Goal: Entertainment & Leisure: Browse casually

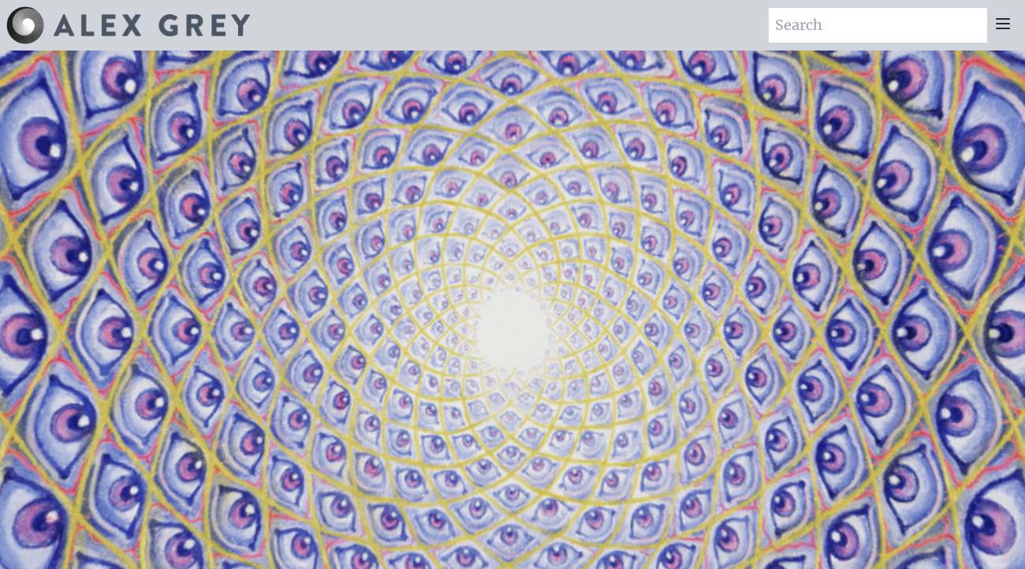
click at [536, 336] on video "Your browser does not support the video tag." at bounding box center [512, 334] width 1577 height 887
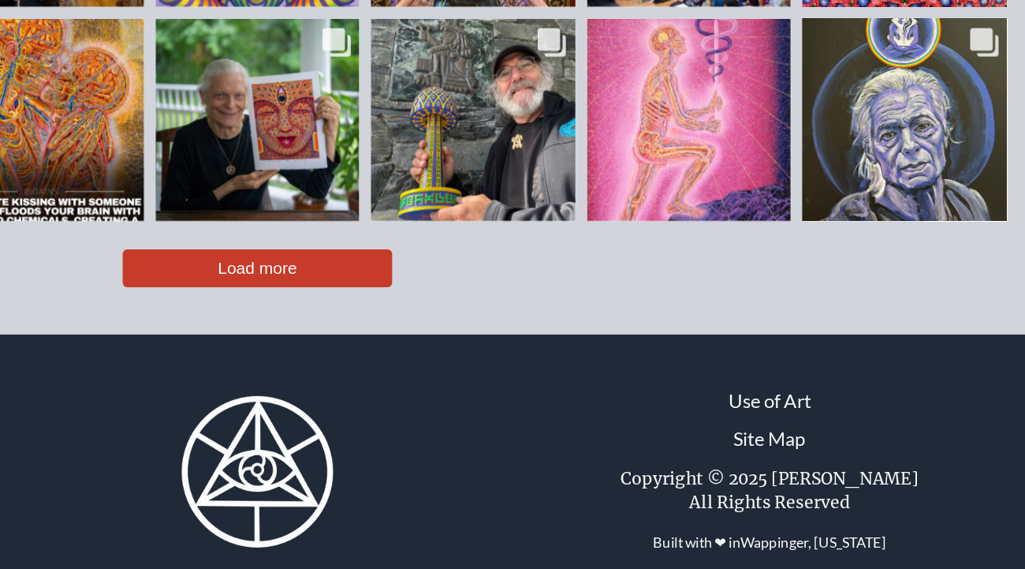
scroll to position [3393, 0]
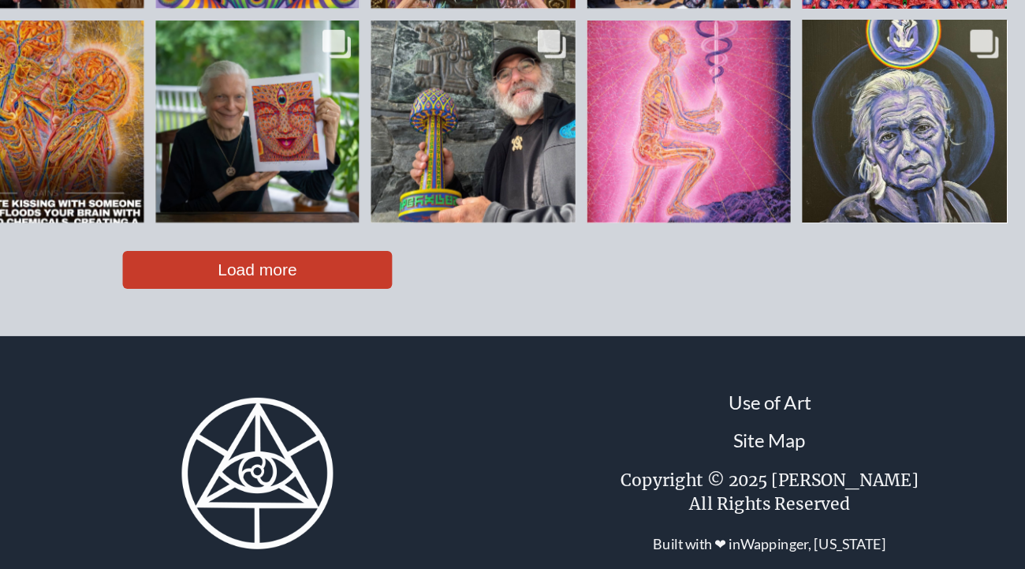
click at [487, 363] on span "Load more" at bounding box center [513, 369] width 53 height 13
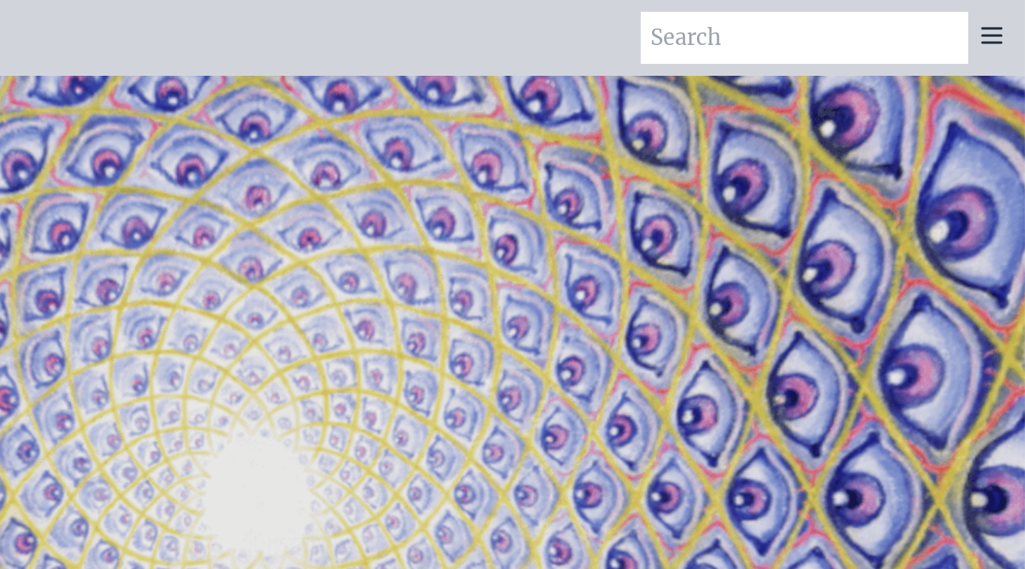
scroll to position [0, 0]
click at [994, 21] on icon at bounding box center [1003, 23] width 19 height 19
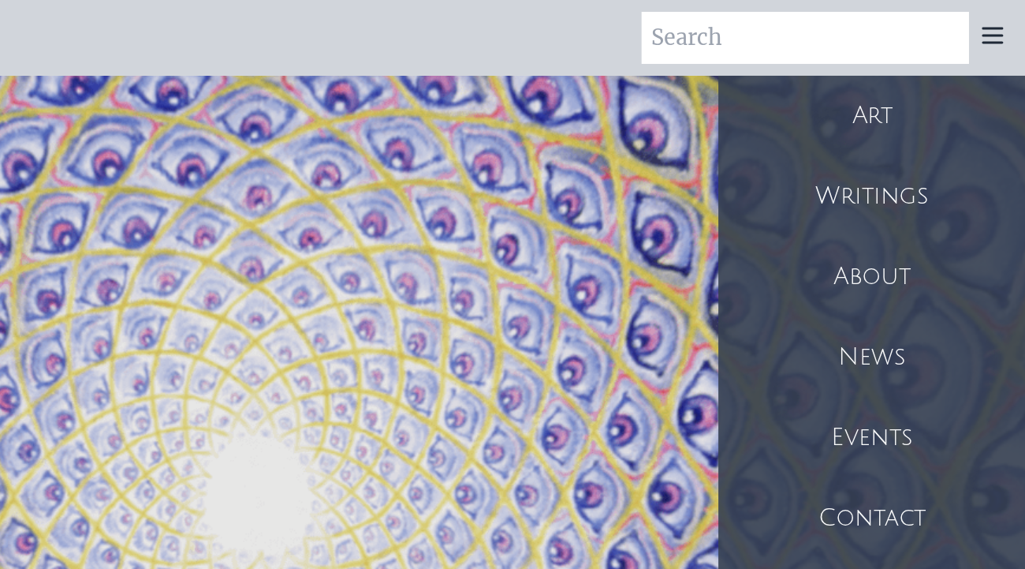
click at [820, 77] on div "Art" at bounding box center [922, 77] width 205 height 54
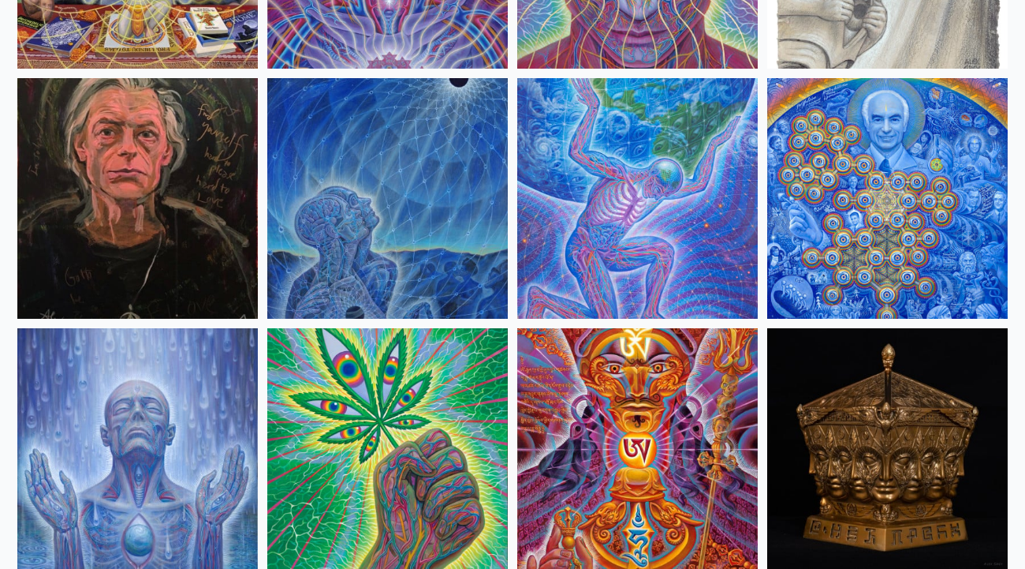
scroll to position [2102, 0]
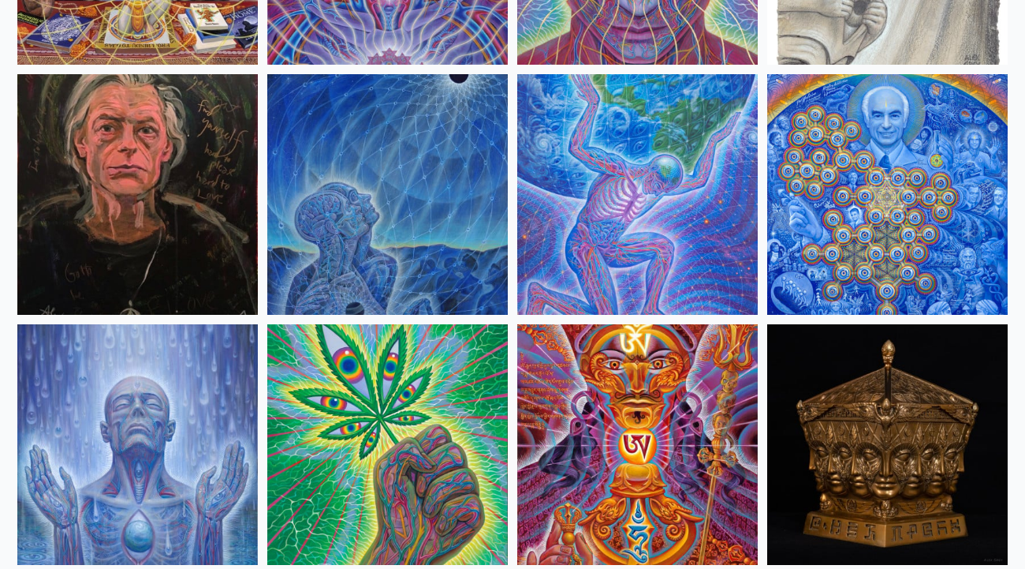
click at [848, 201] on img at bounding box center [887, 194] width 241 height 241
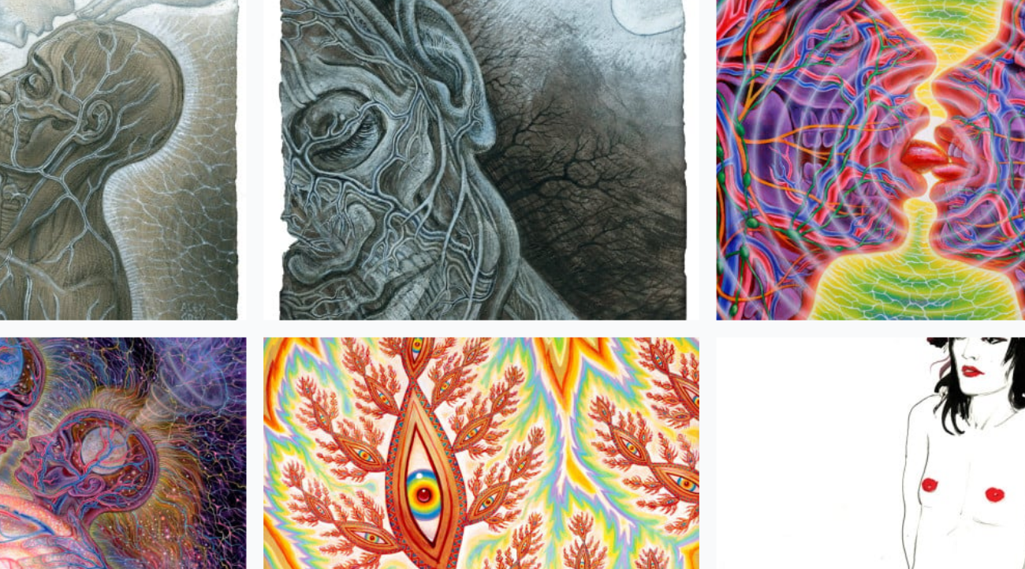
scroll to position [4988, 0]
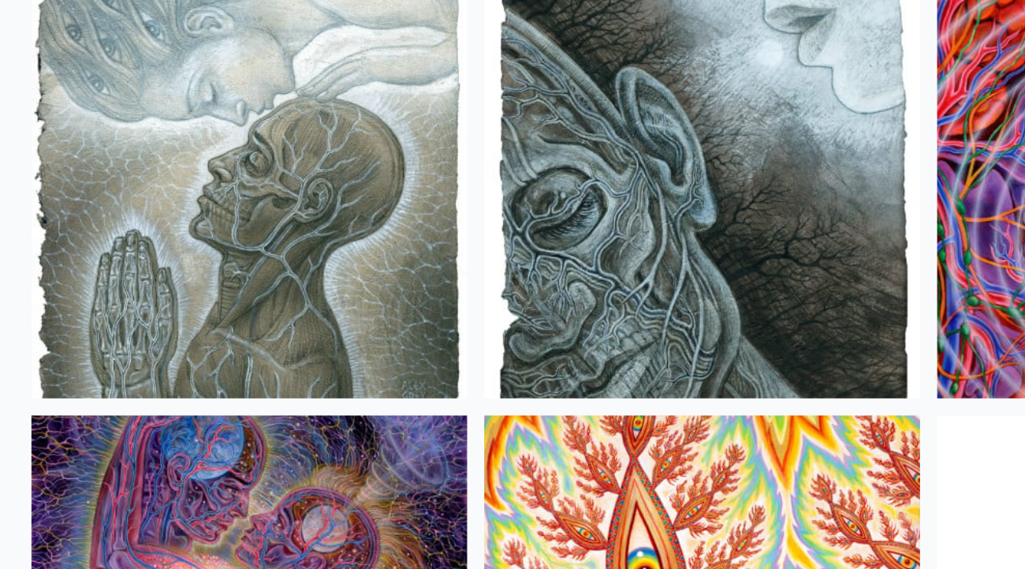
click at [204, 189] on img at bounding box center [137, 309] width 241 height 241
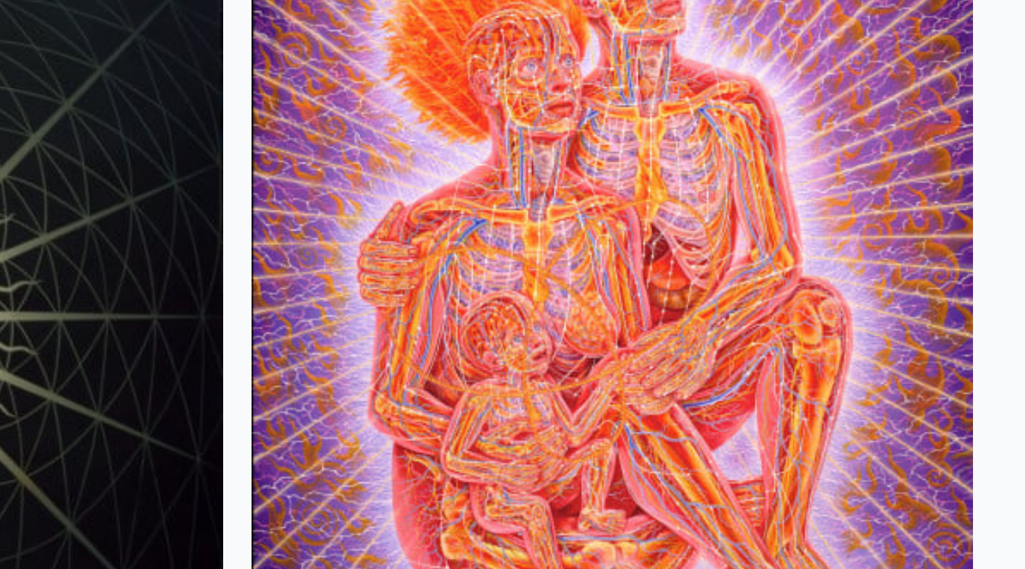
scroll to position [16089, 0]
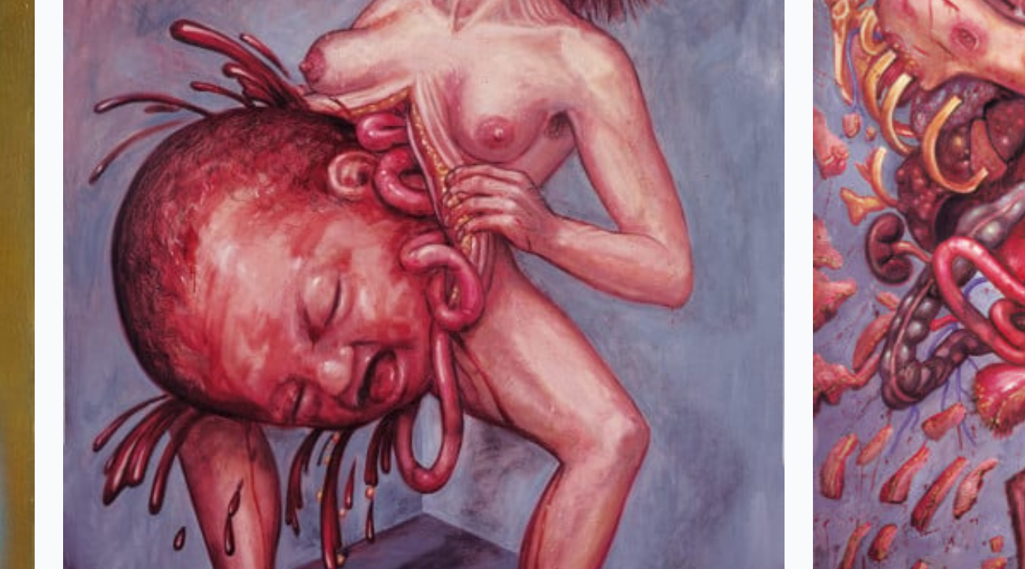
click at [517, 109] on img at bounding box center [637, 208] width 241 height 241
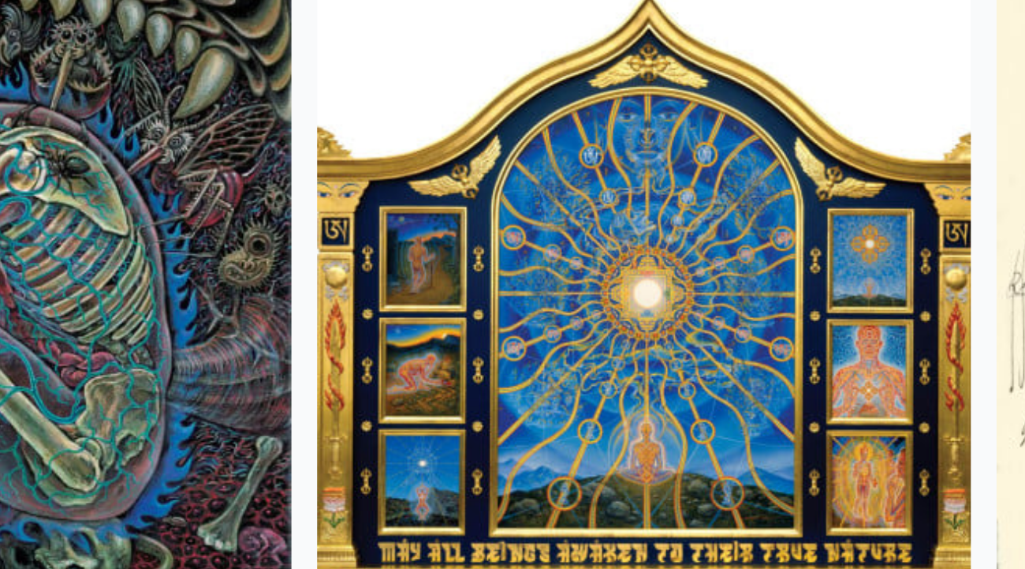
scroll to position [12813, 0]
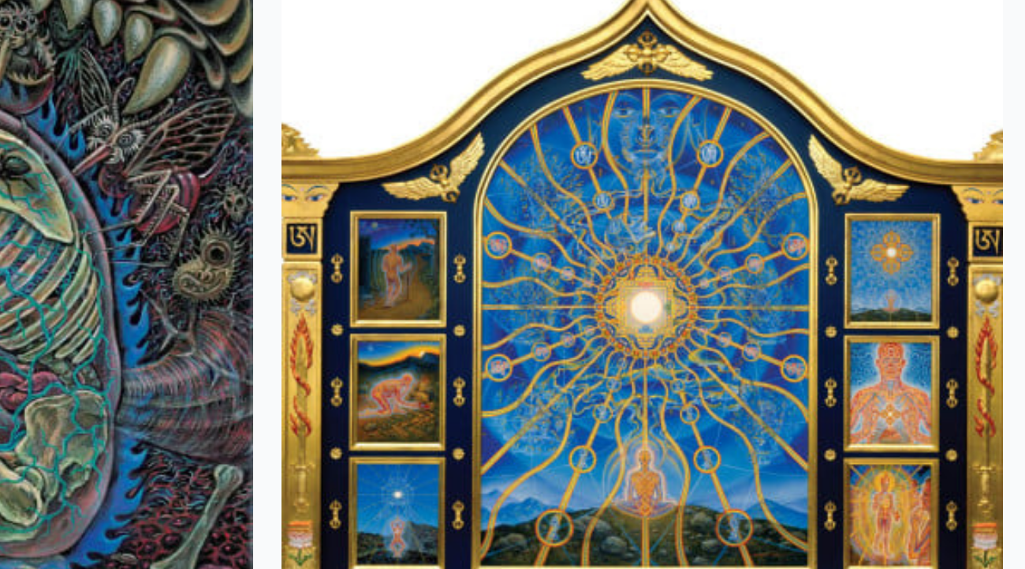
click at [517, 364] on img at bounding box center [637, 484] width 241 height 241
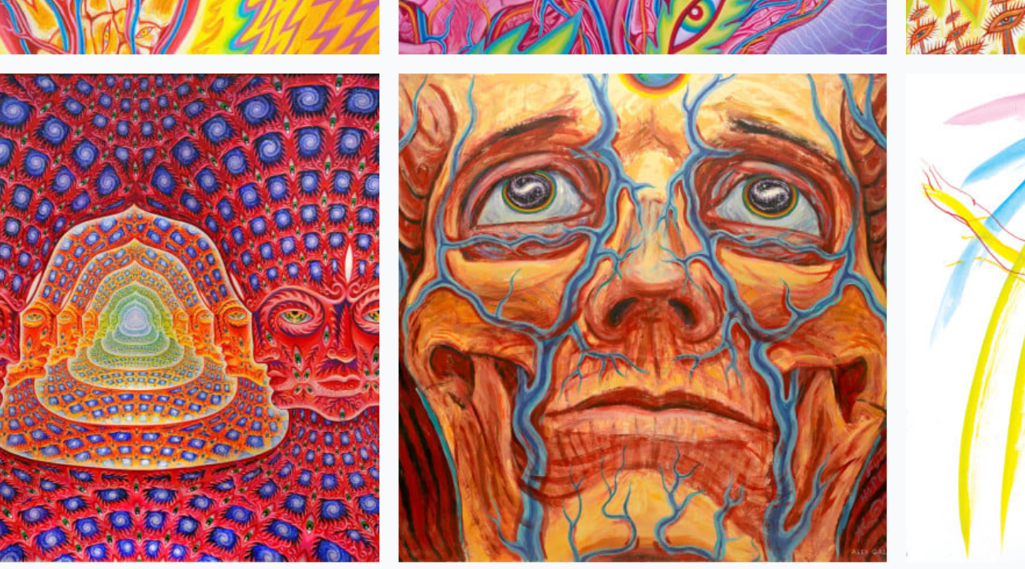
scroll to position [7137, 0]
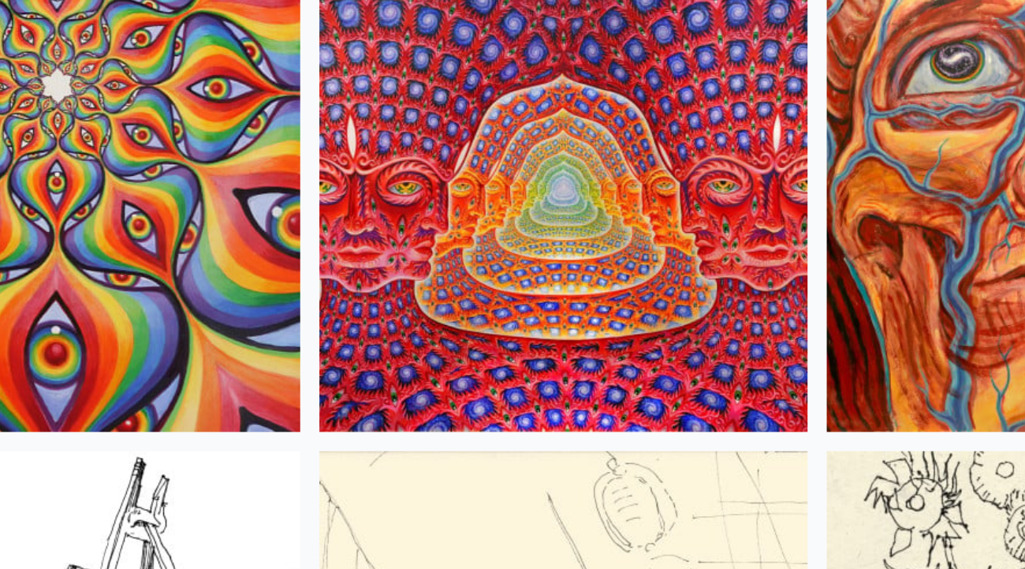
click at [314, 111] on img at bounding box center [387, 159] width 241 height 241
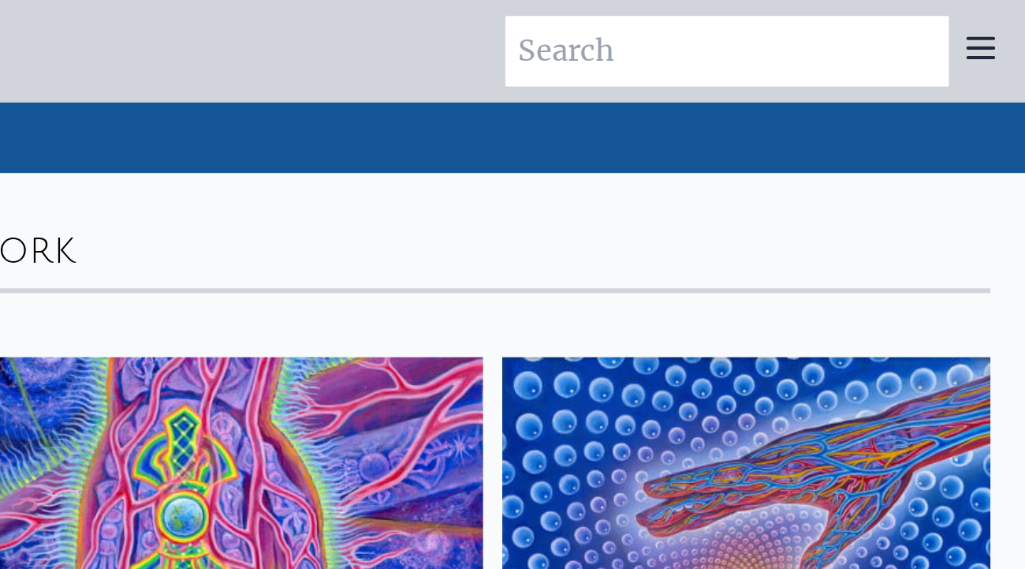
scroll to position [0, 0]
click at [994, 21] on icon at bounding box center [1003, 23] width 19 height 19
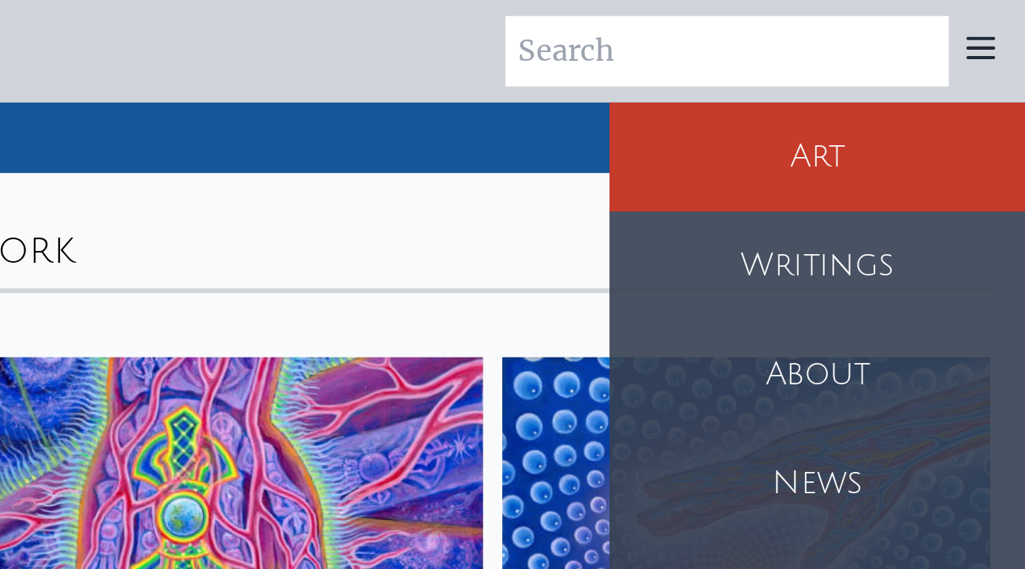
click at [820, 186] on div "About" at bounding box center [922, 185] width 205 height 54
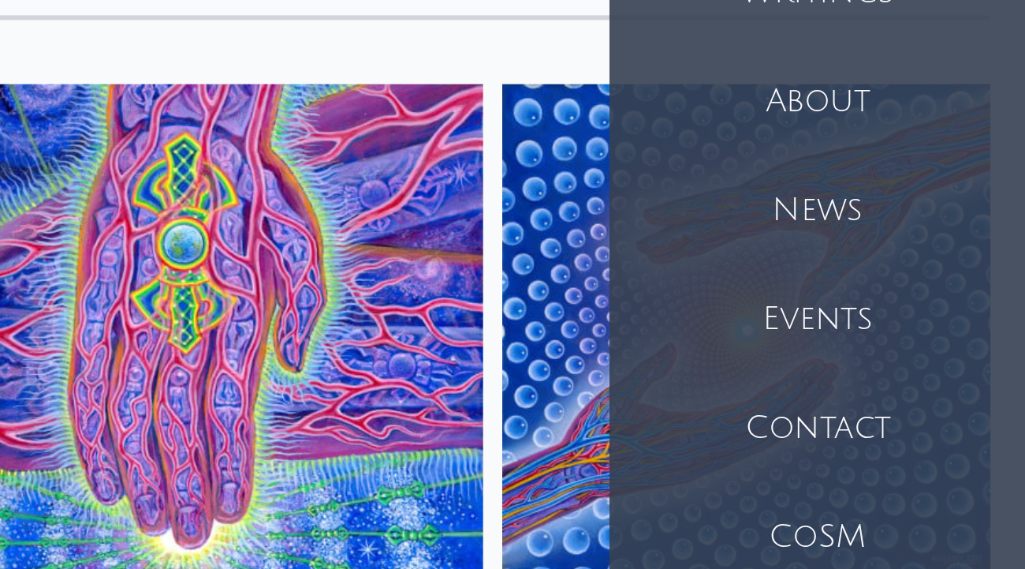
click at [820, 265] on div "Events" at bounding box center [922, 292] width 205 height 54
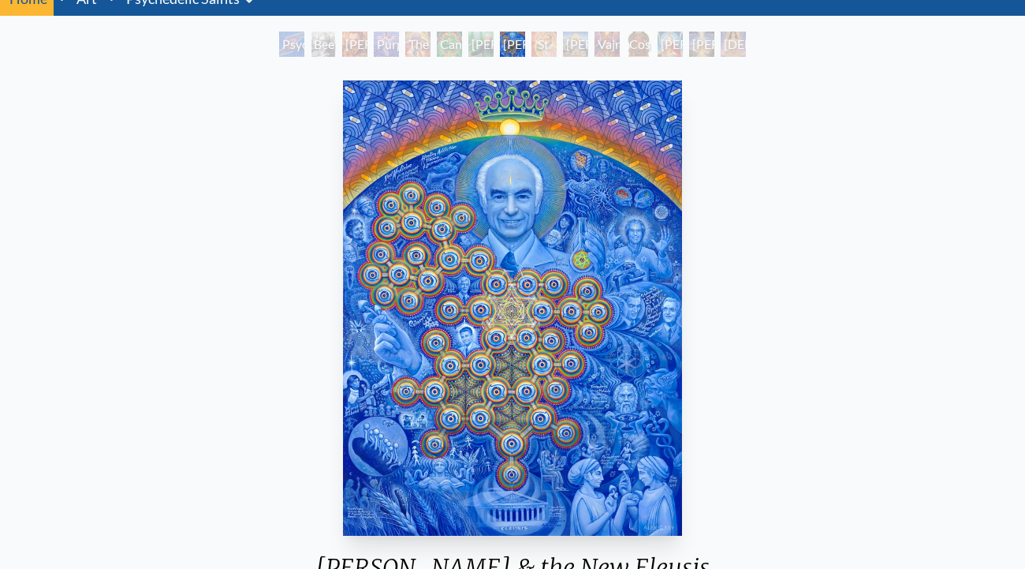
scroll to position [71, 0]
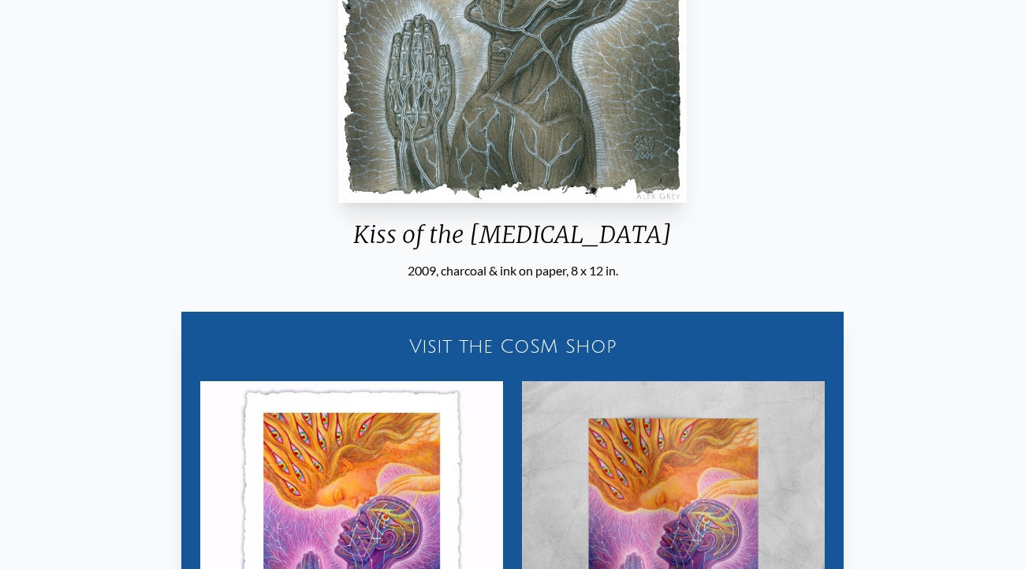
scroll to position [461, 0]
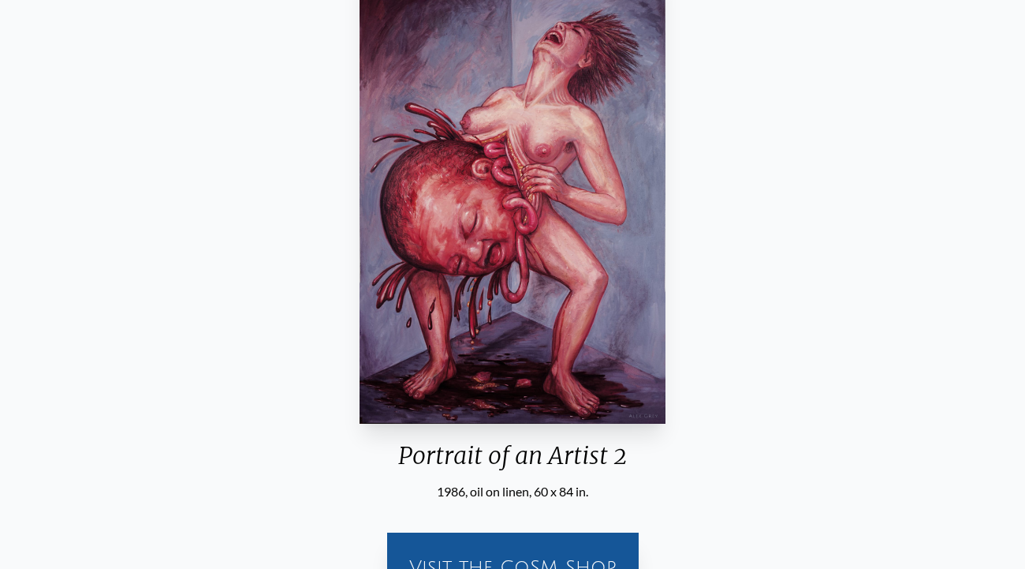
scroll to position [185, 0]
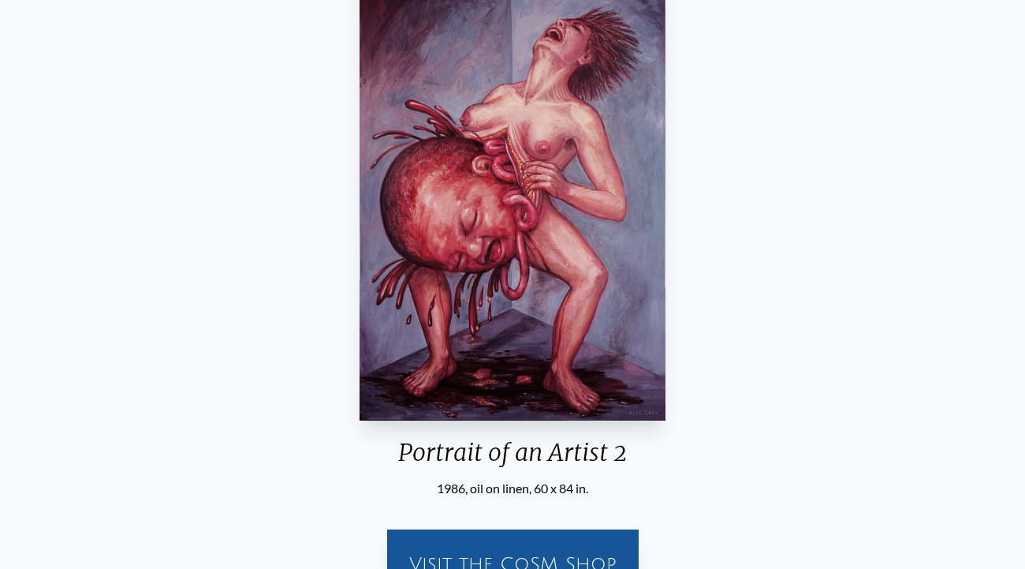
click at [558, 327] on img "1 / 15" at bounding box center [512, 192] width 305 height 455
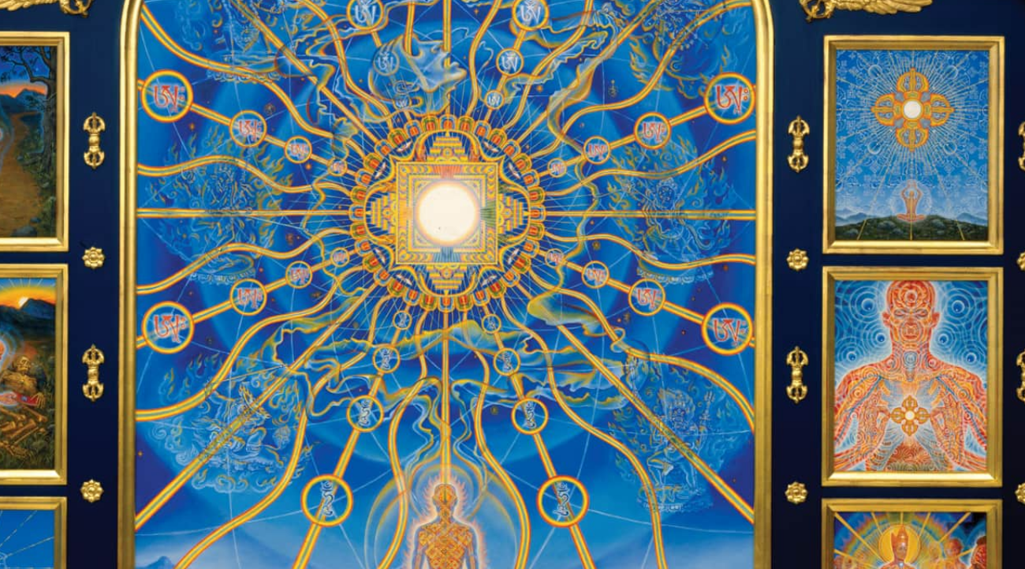
scroll to position [256, 0]
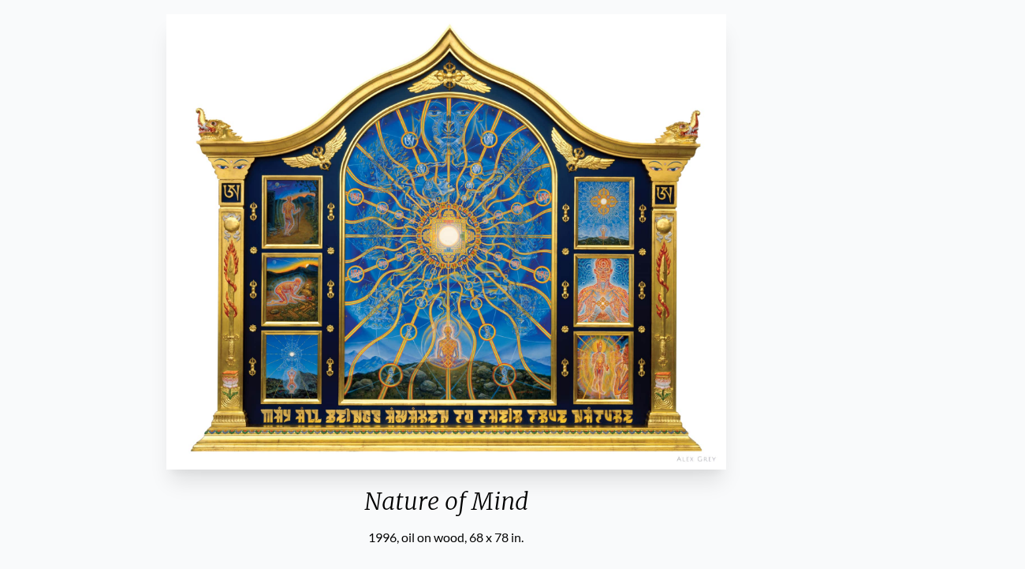
click at [457, 240] on img "101 / 133" at bounding box center [445, 241] width 559 height 455
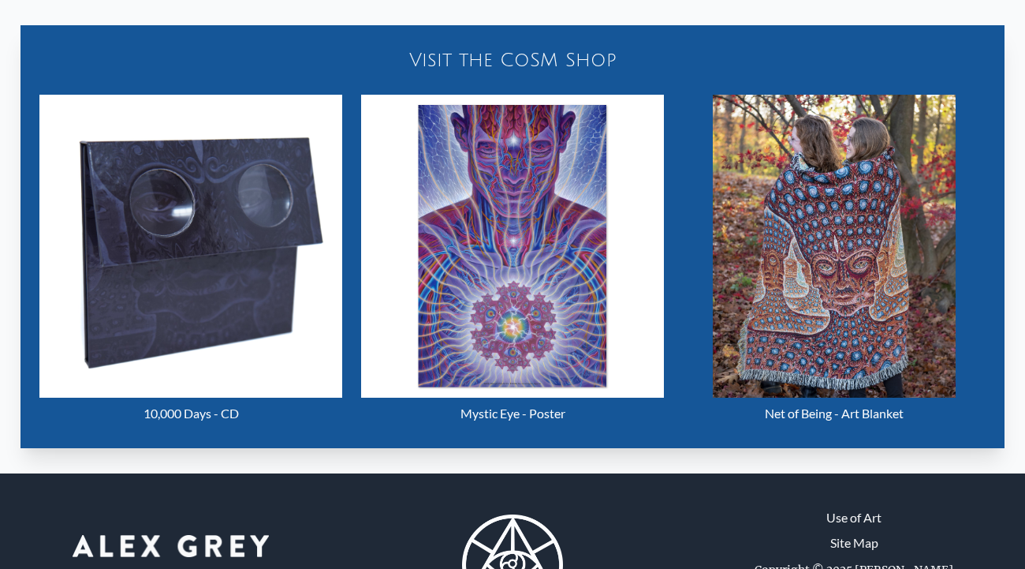
scroll to position [689, 0]
click at [812, 319] on img "25 / 31" at bounding box center [834, 246] width 242 height 303
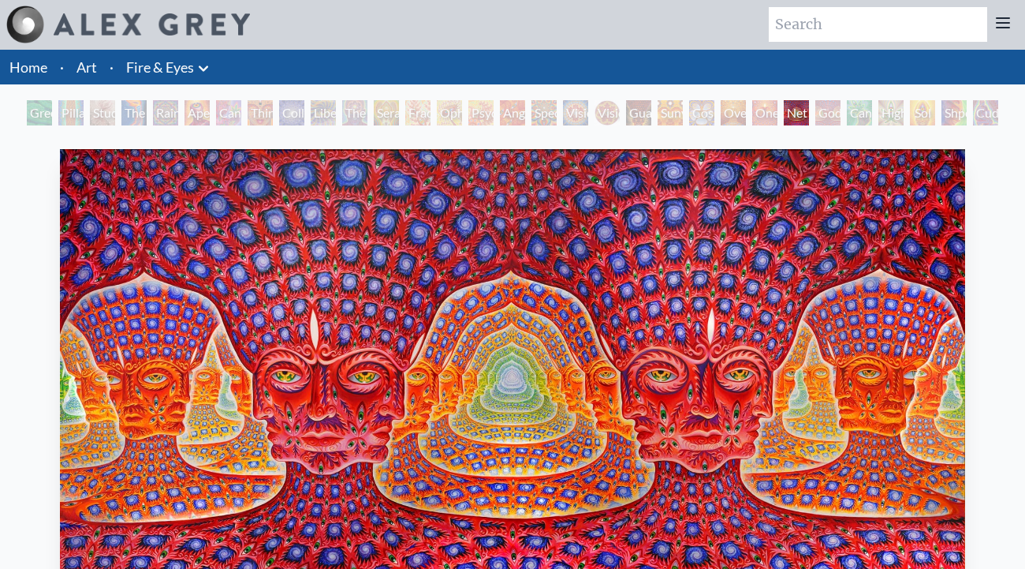
scroll to position [0, 0]
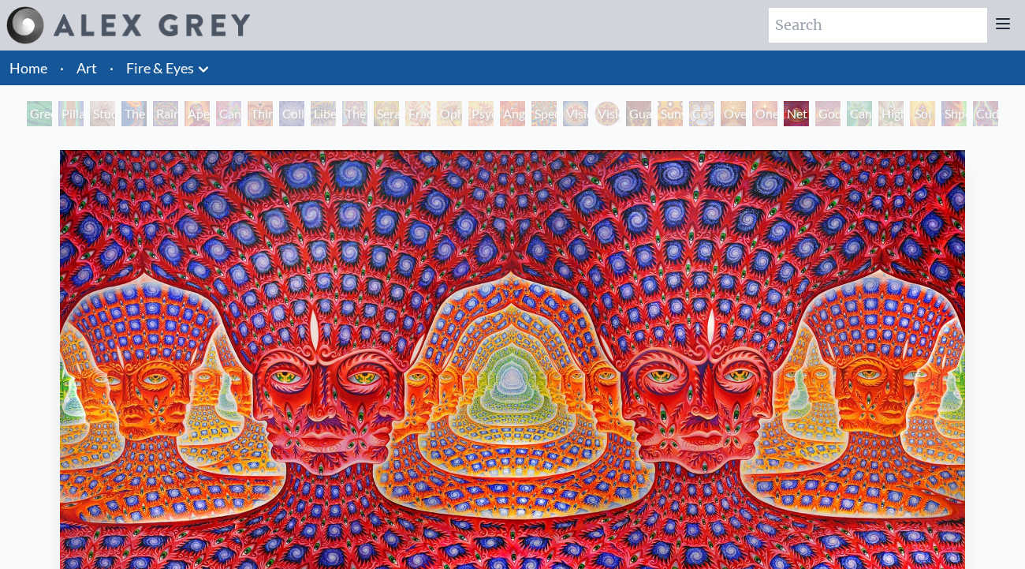
click at [822, 117] on div "Godself" at bounding box center [828, 113] width 25 height 25
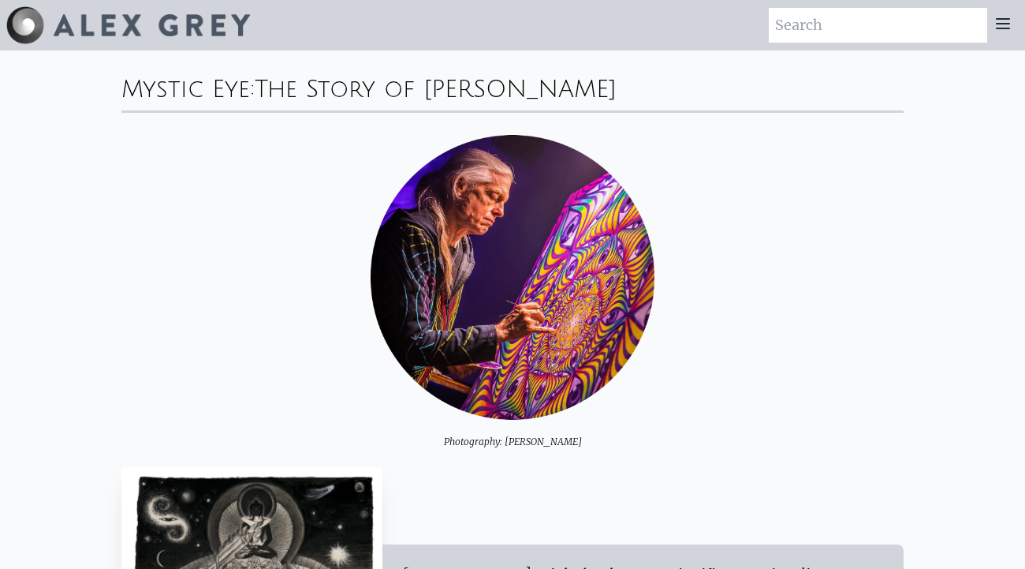
scroll to position [2, 0]
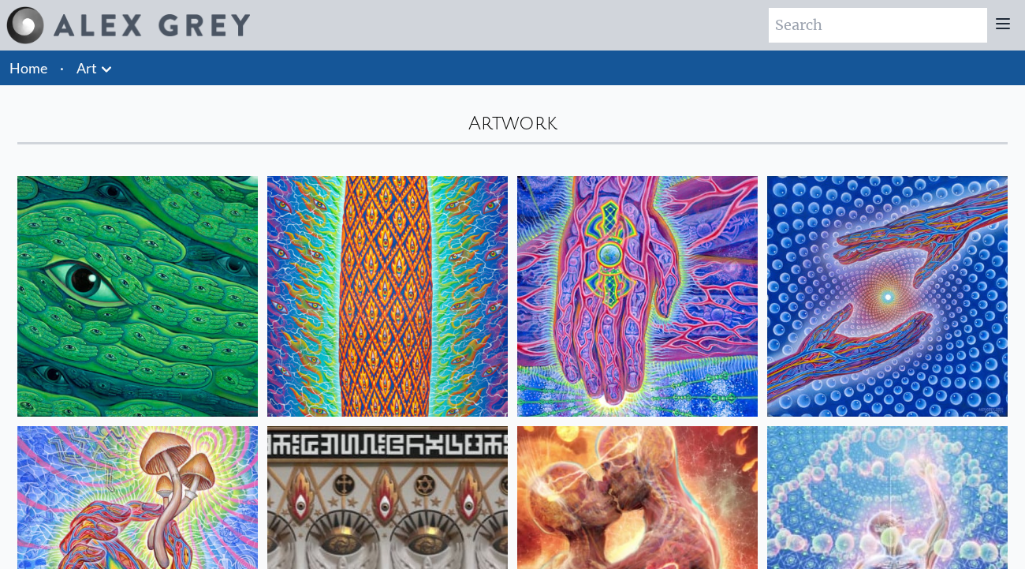
click at [1004, 21] on icon at bounding box center [1003, 23] width 19 height 19
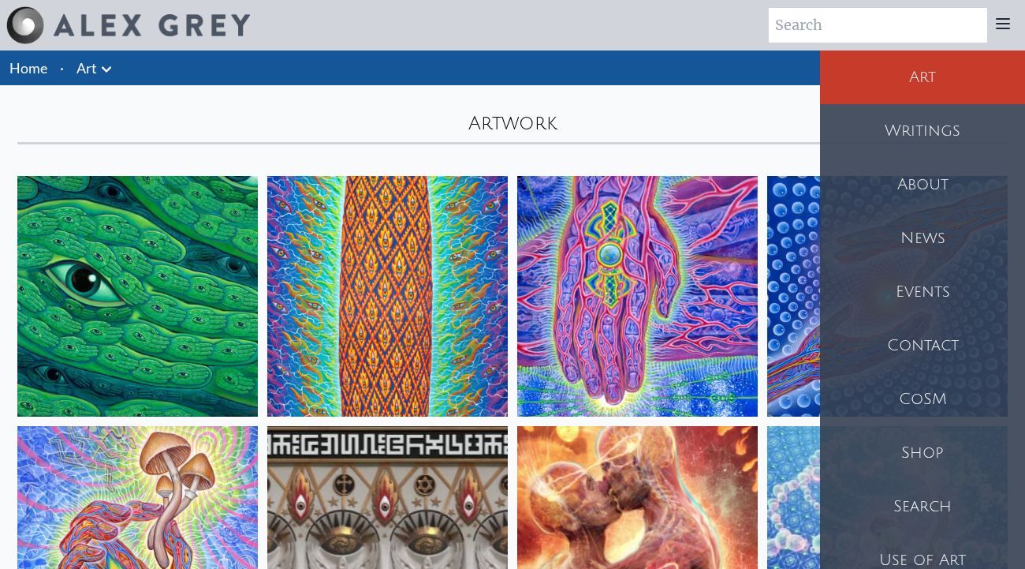
click at [905, 446] on div "Shop" at bounding box center [922, 453] width 205 height 54
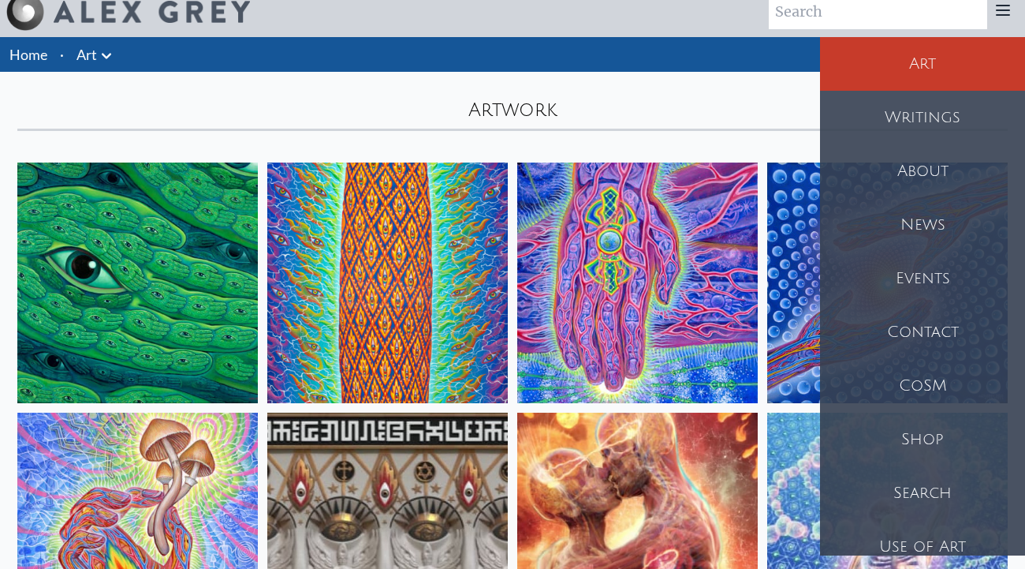
scroll to position [8, 0]
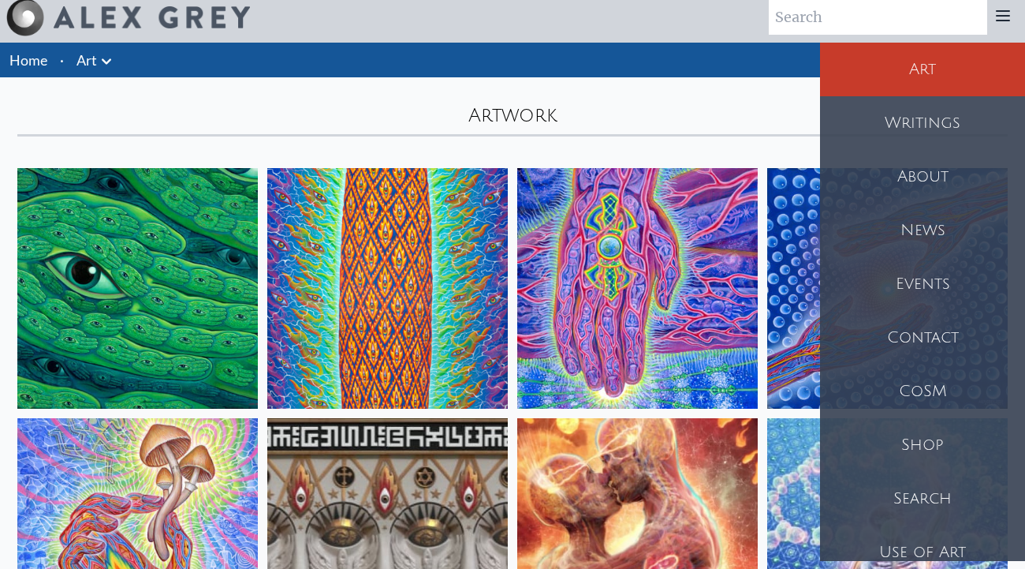
click at [927, 391] on div "CoSM" at bounding box center [922, 391] width 205 height 54
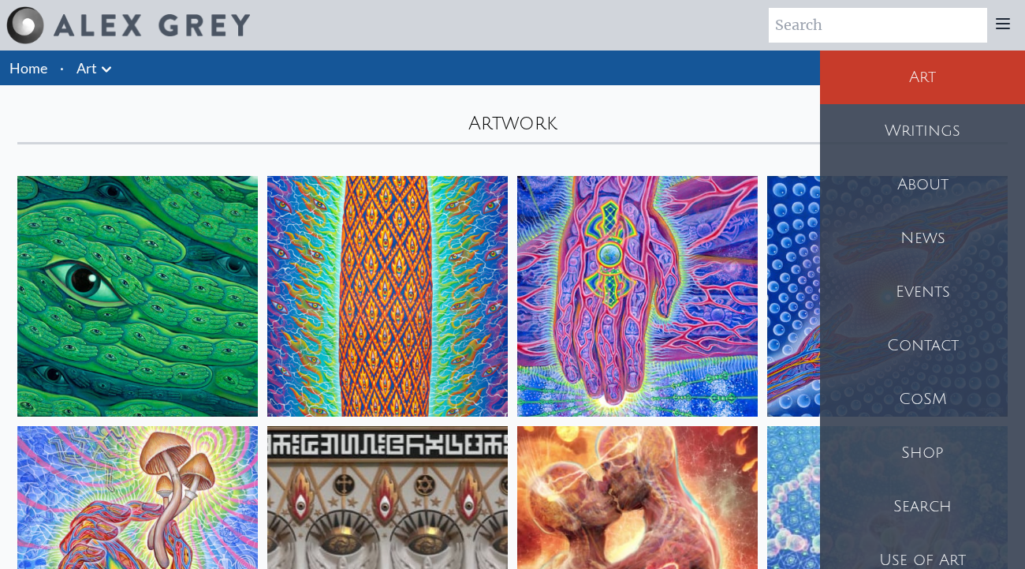
scroll to position [0, 0]
